Goal: Task Accomplishment & Management: Manage account settings

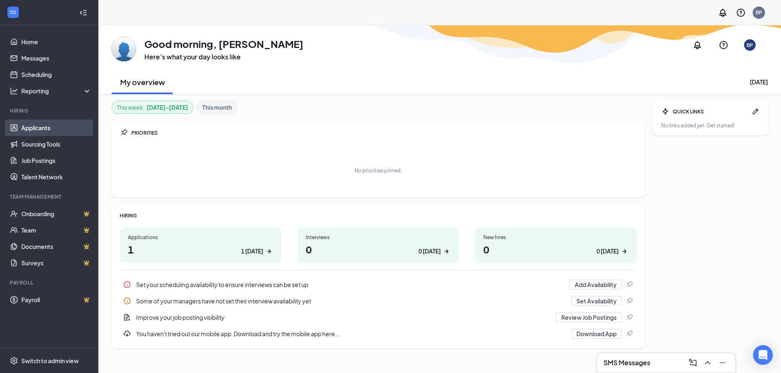
click at [36, 130] on link "Applicants" at bounding box center [56, 128] width 70 height 16
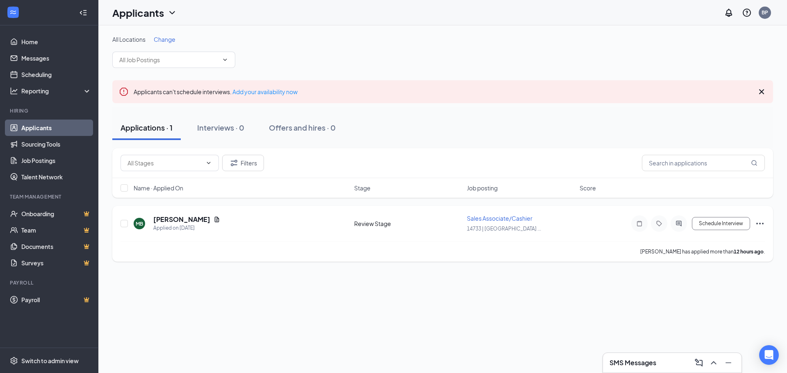
click at [758, 225] on icon "Ellipses" at bounding box center [760, 224] width 10 height 10
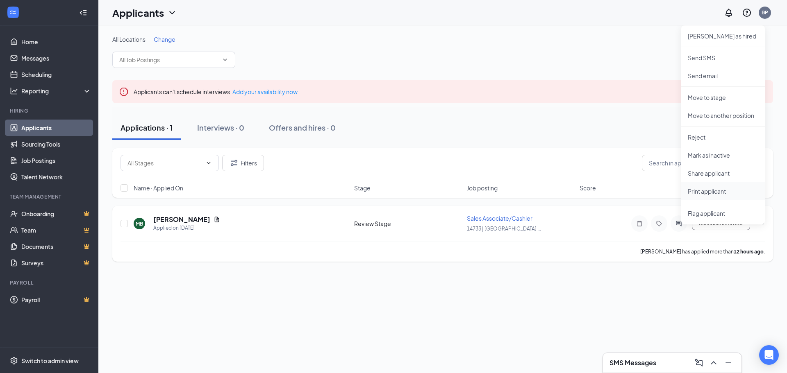
click at [723, 195] on p "Print applicant" at bounding box center [723, 191] width 70 height 8
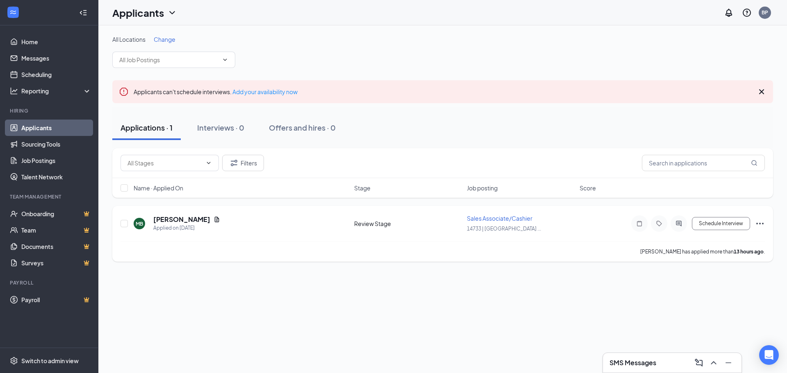
click at [760, 221] on icon "Ellipses" at bounding box center [760, 224] width 10 height 10
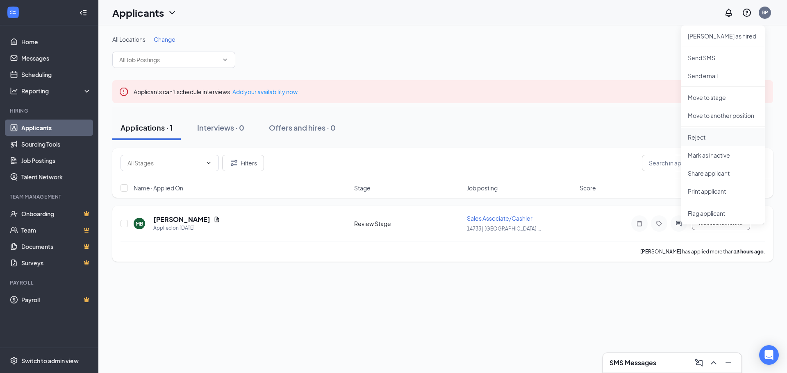
click at [693, 139] on p "Reject" at bounding box center [723, 137] width 70 height 8
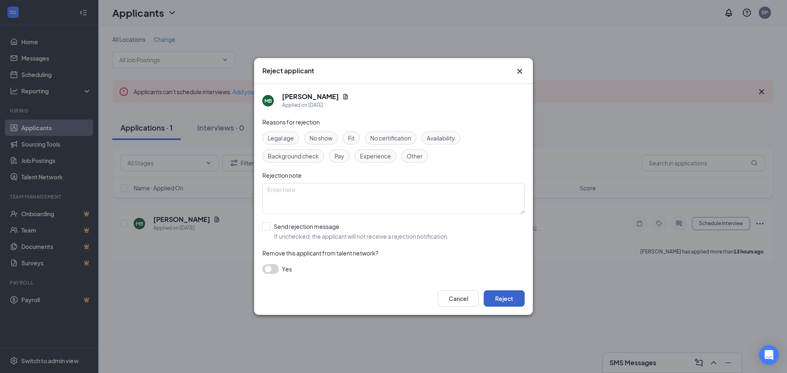
click at [507, 298] on button "Reject" at bounding box center [503, 299] width 41 height 16
